Goal: Browse casually: Explore the website without a specific task or goal

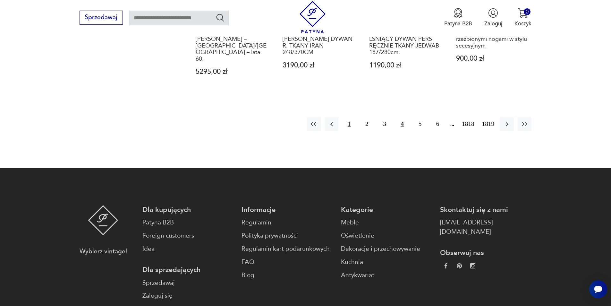
click at [350, 117] on button "1" at bounding box center [349, 124] width 14 height 14
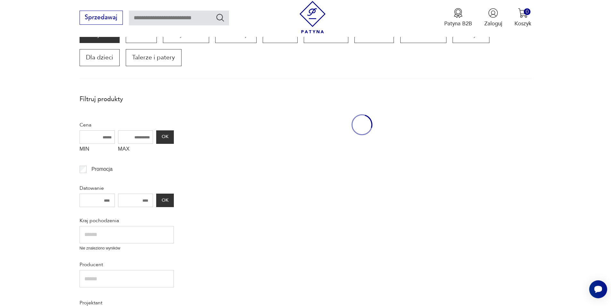
scroll to position [109, 0]
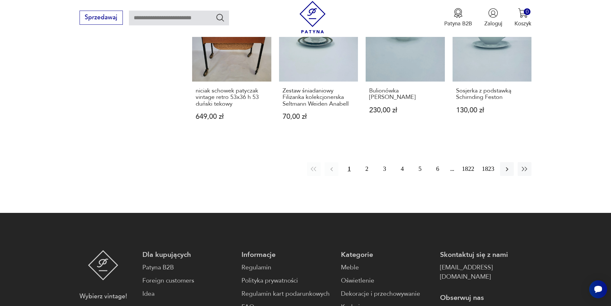
scroll to position [677, 0]
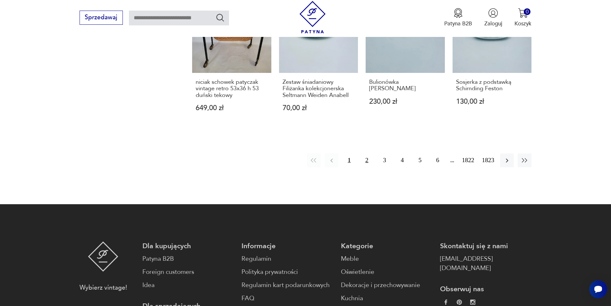
click at [367, 153] on button "2" at bounding box center [367, 160] width 14 height 14
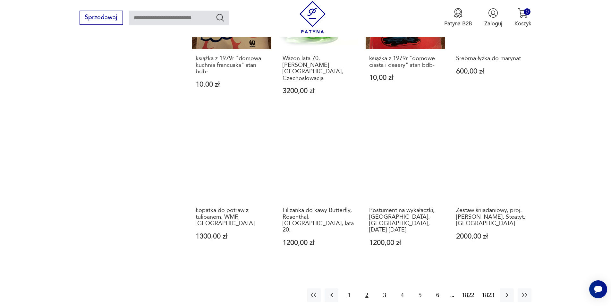
scroll to position [558, 0]
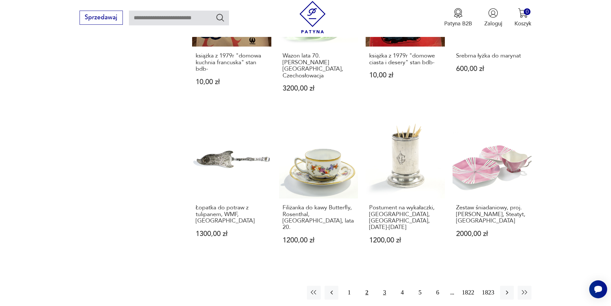
click at [386, 285] on button "3" at bounding box center [384, 292] width 14 height 14
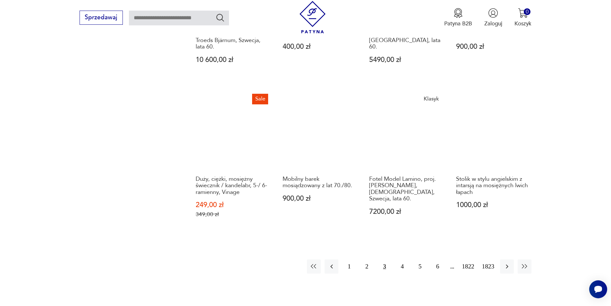
scroll to position [673, 0]
